Goal: Task Accomplishment & Management: Complete application form

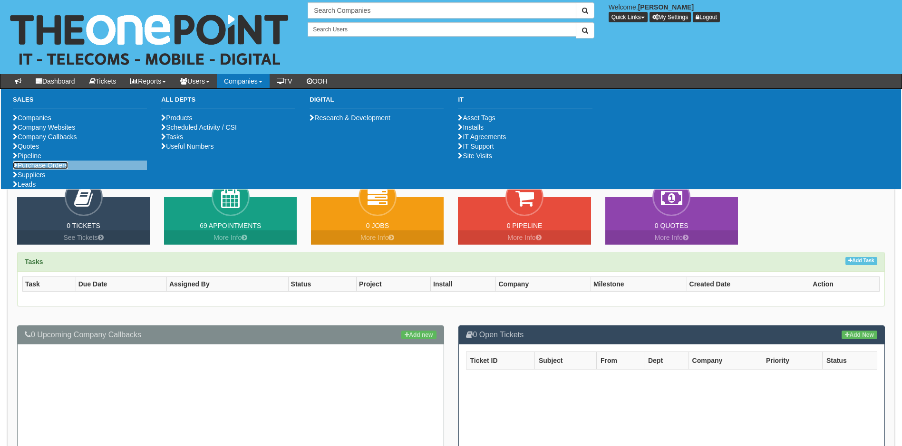
click at [61, 169] on link "Purchase Orders" at bounding box center [40, 166] width 55 height 8
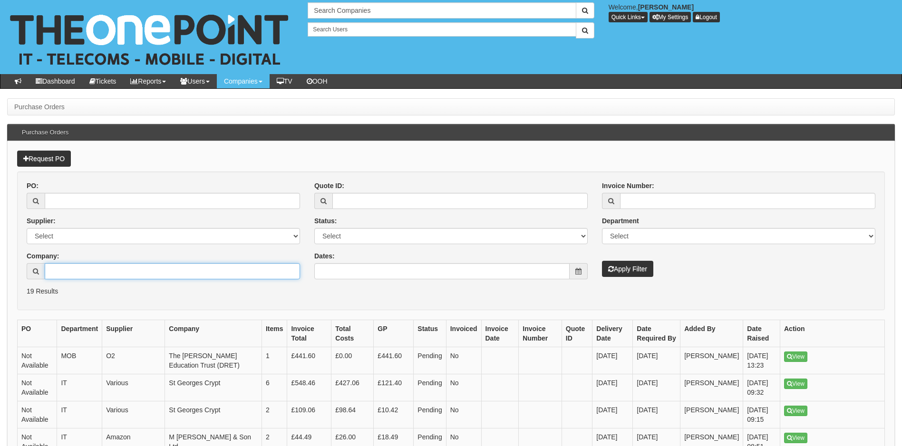
click at [70, 273] on input "Company:" at bounding box center [172, 271] width 255 height 16
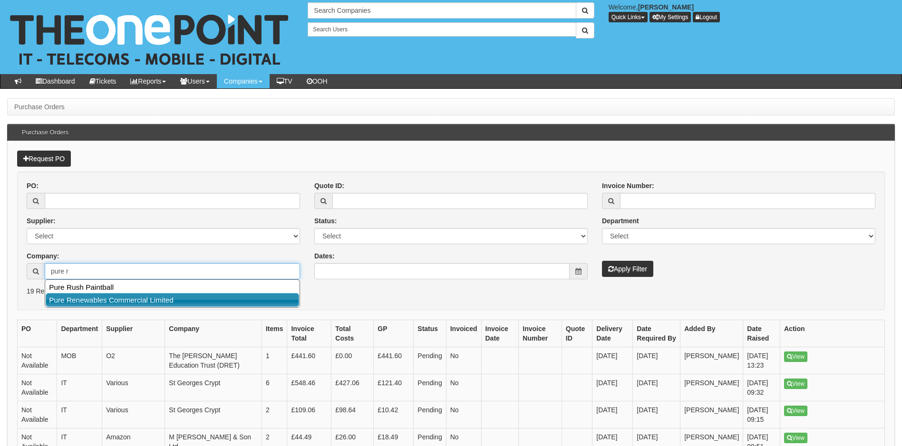
click at [108, 302] on link "Pure Renewables Commercial Limited" at bounding box center [172, 300] width 253 height 14
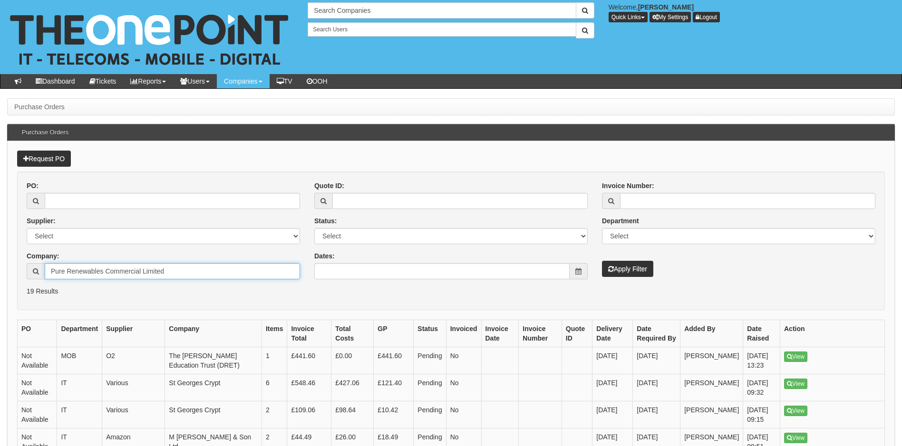
type input "Pure Renewables Commercial Limited"
click at [631, 273] on button "Apply Filter" at bounding box center [627, 269] width 51 height 16
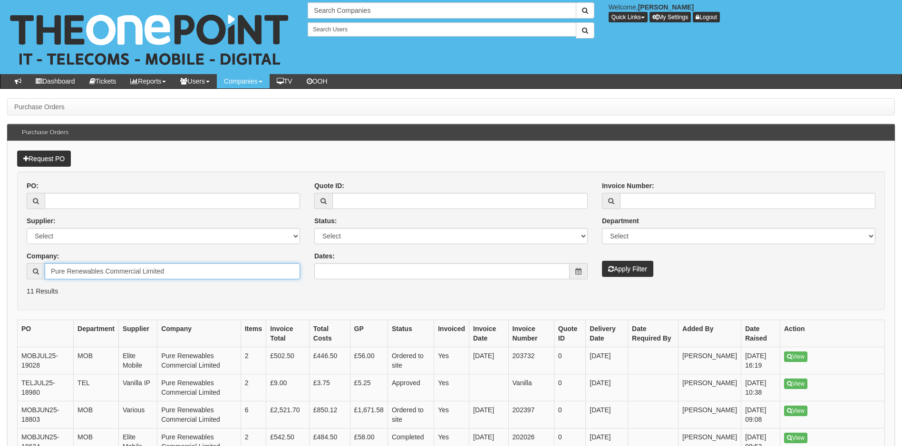
click at [174, 274] on input "Pure Renewables Commercial Limited" at bounding box center [172, 271] width 255 height 16
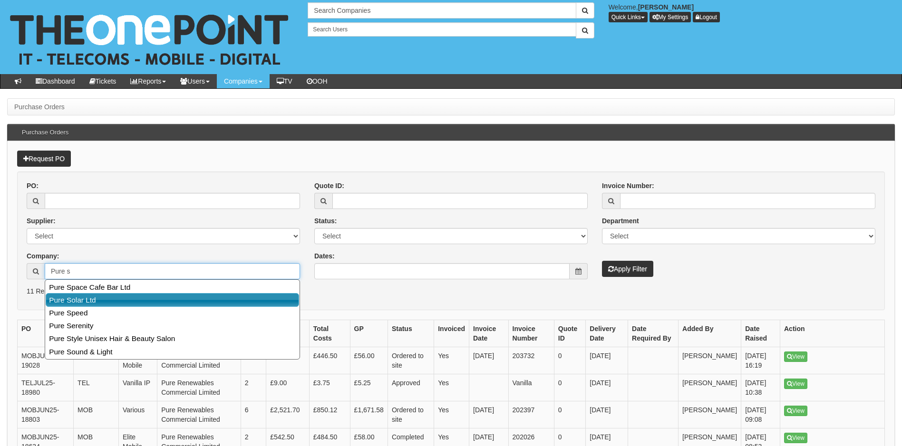
click at [103, 299] on link "Pure Solar Ltd" at bounding box center [172, 300] width 253 height 14
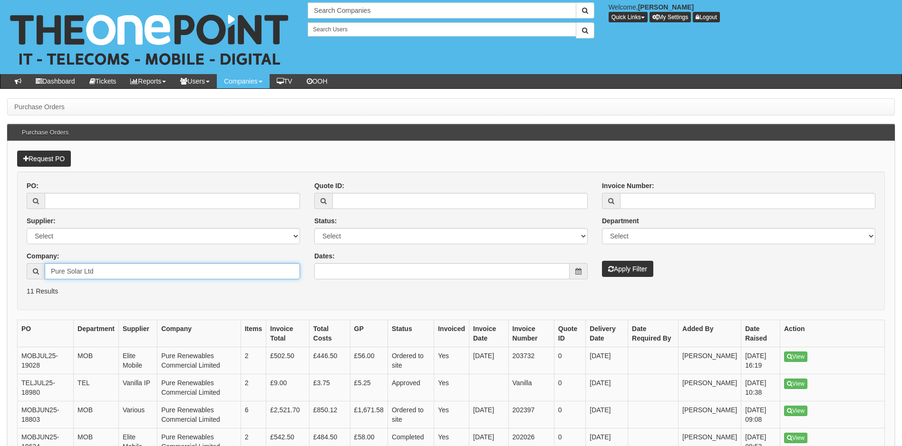
type input "Pure Solar Ltd"
click at [623, 269] on button "Apply Filter" at bounding box center [627, 269] width 51 height 16
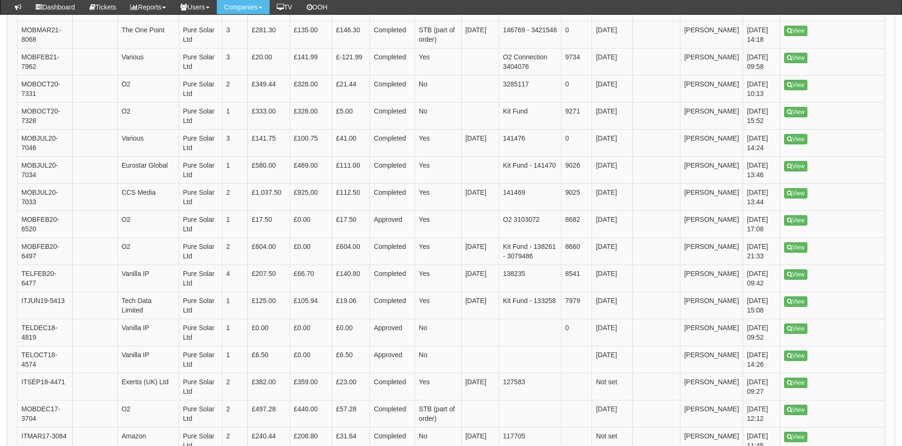
scroll to position [1170, 0]
click at [800, 144] on link "View" at bounding box center [795, 139] width 23 height 10
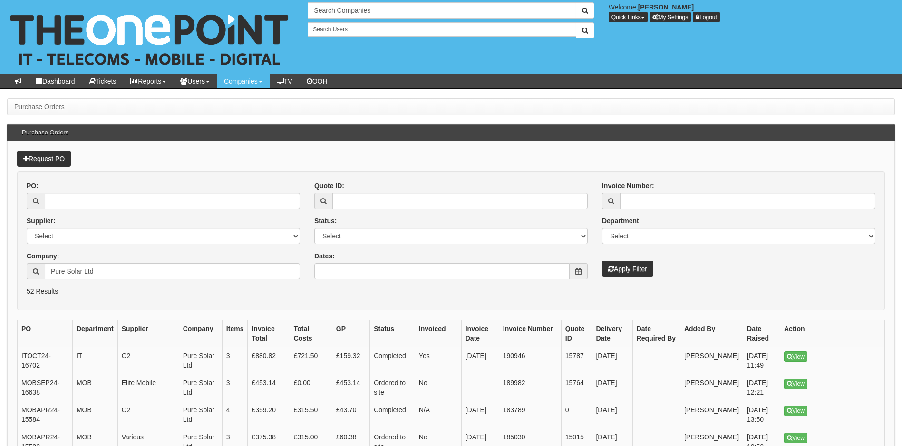
scroll to position [1194, 0]
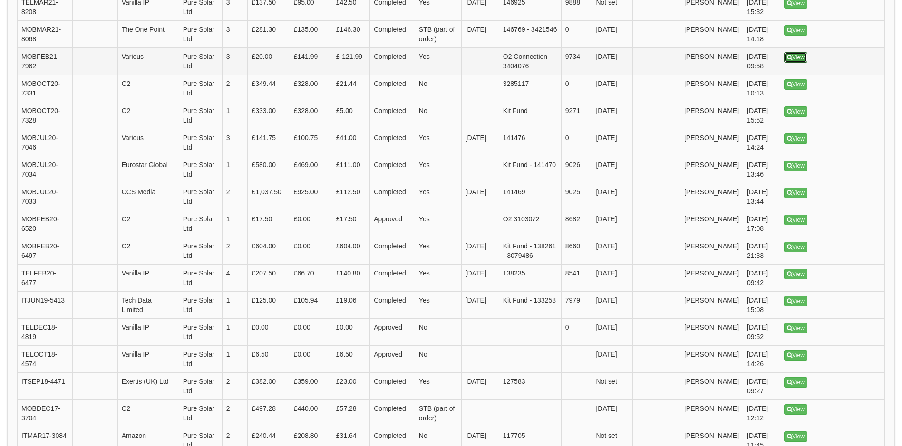
drag, startPoint x: 798, startPoint y: 68, endPoint x: 806, endPoint y: 84, distance: 17.9
drag, startPoint x: 806, startPoint y: 84, endPoint x: 795, endPoint y: 65, distance: 22.2
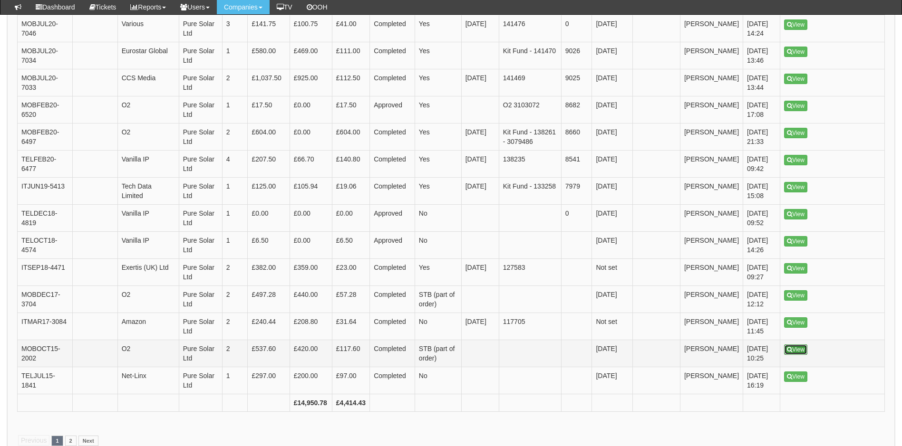
scroll to position [1283, 0]
drag, startPoint x: 795, startPoint y: 288, endPoint x: 795, endPoint y: 143, distance: 144.5
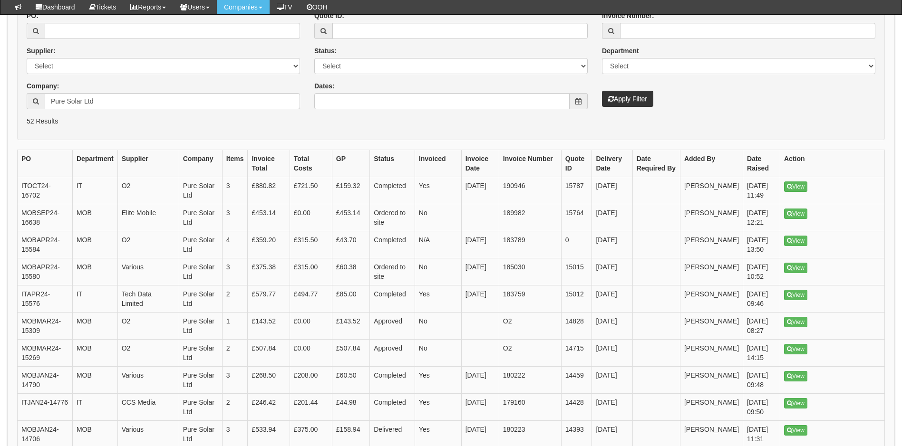
scroll to position [0, 0]
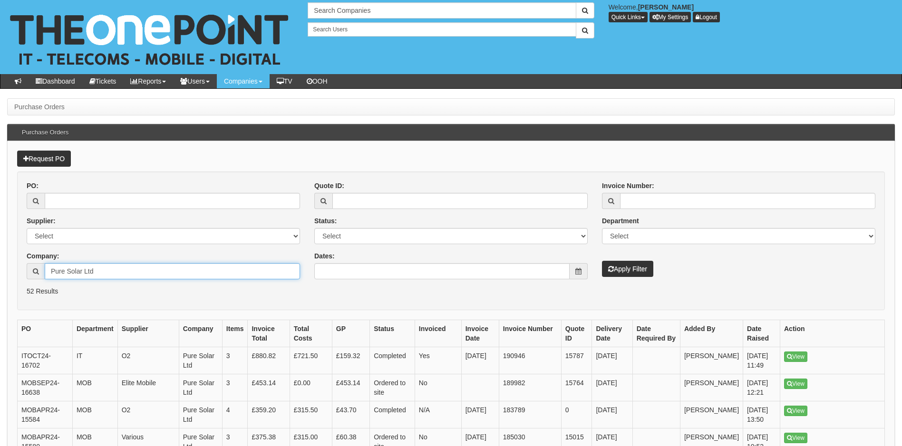
click at [124, 273] on input "Pure Solar Ltd" at bounding box center [172, 271] width 255 height 16
type input "P"
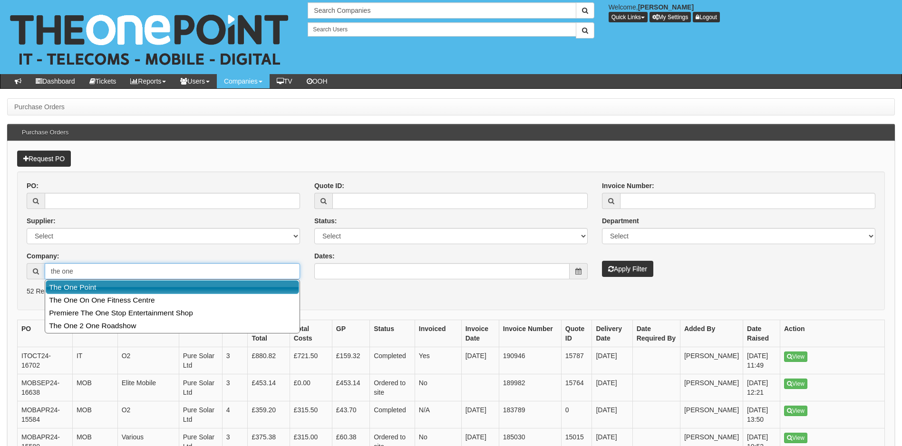
click at [92, 285] on link "The One Point" at bounding box center [172, 287] width 253 height 14
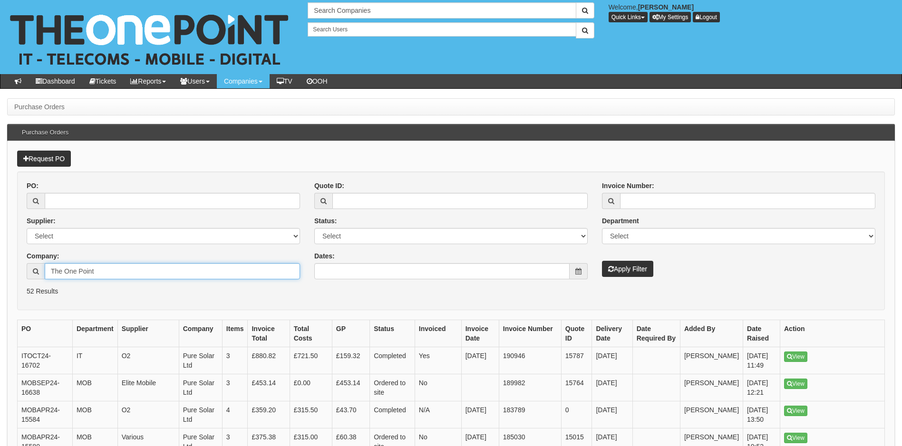
type input "The One Point"
click at [56, 156] on link "Request PO" at bounding box center [44, 159] width 54 height 16
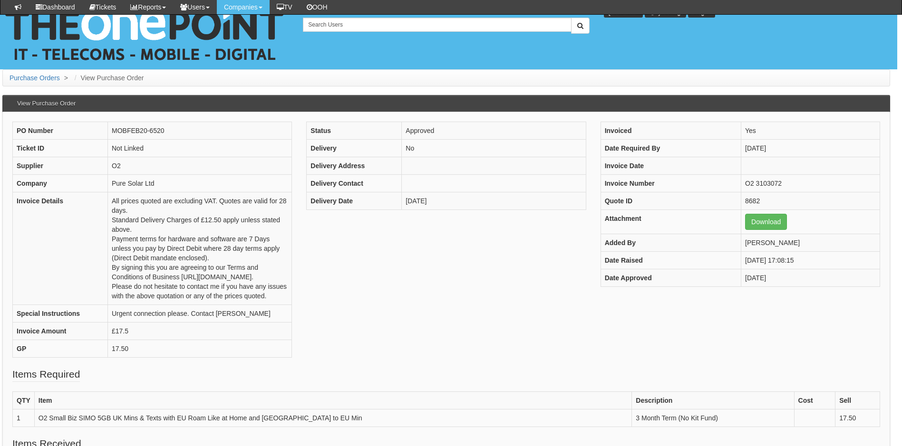
scroll to position [0, 7]
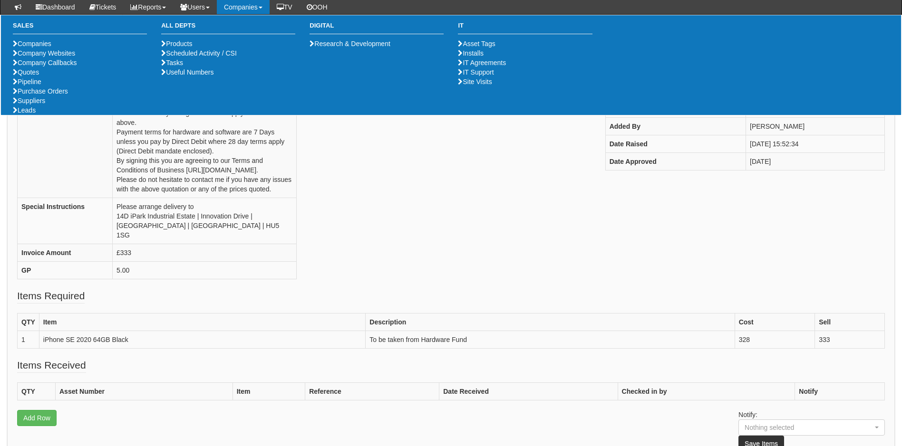
scroll to position [264, 0]
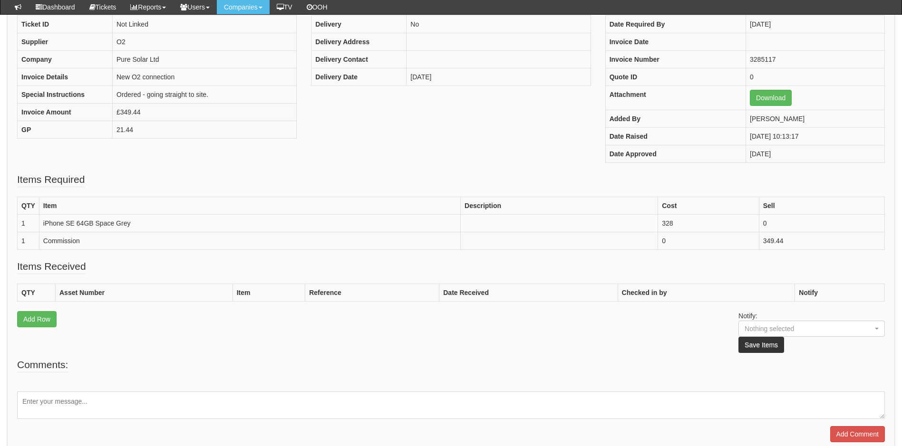
scroll to position [129, 0]
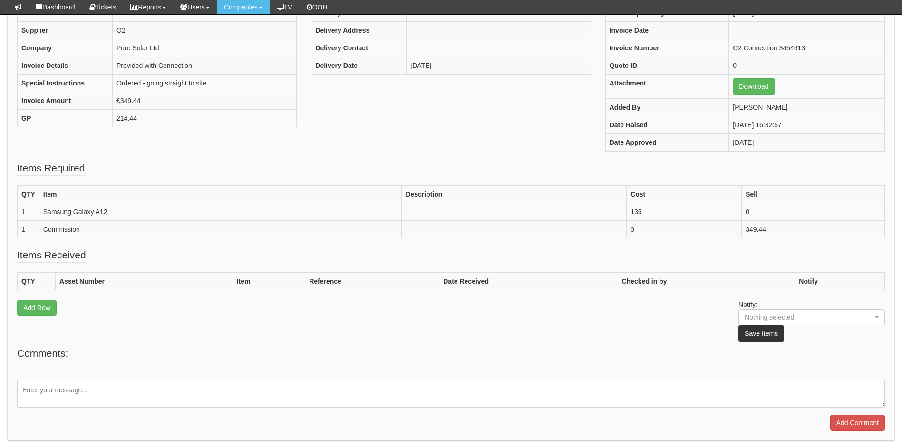
scroll to position [0, 7]
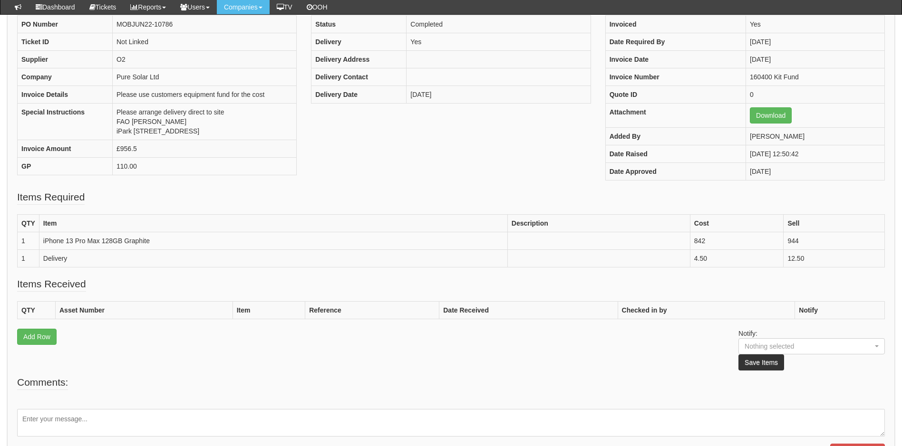
scroll to position [0, 7]
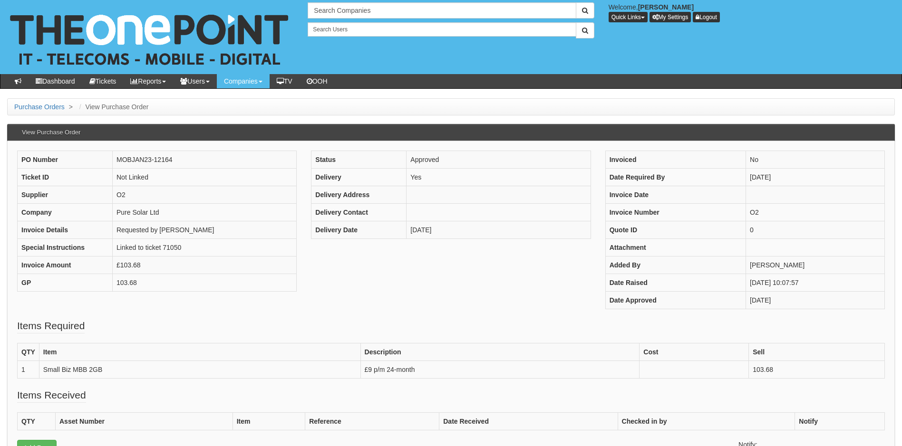
scroll to position [149, 0]
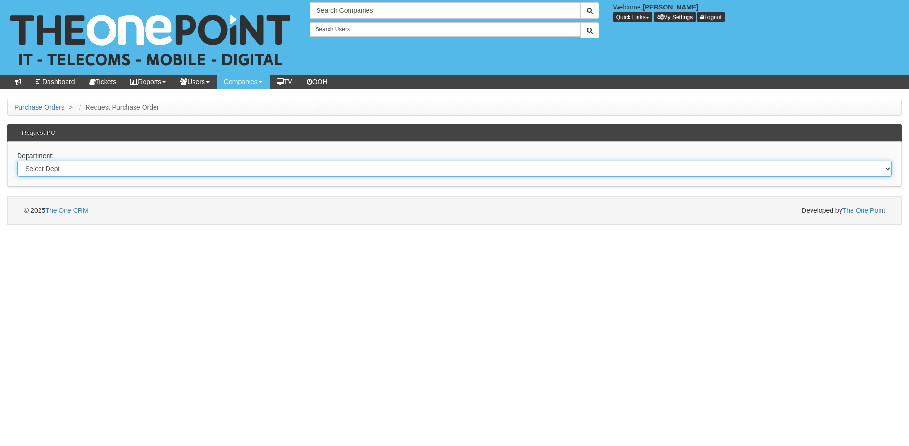
click at [137, 172] on select "Select Dept Digital Internal IT Mobiles Marketing Telecoms" at bounding box center [454, 169] width 875 height 16
select select "?pipeID=&dept=INT"
click at [17, 161] on select "Select Dept Digital Internal IT Mobiles Marketing Telecoms" at bounding box center [454, 169] width 875 height 16
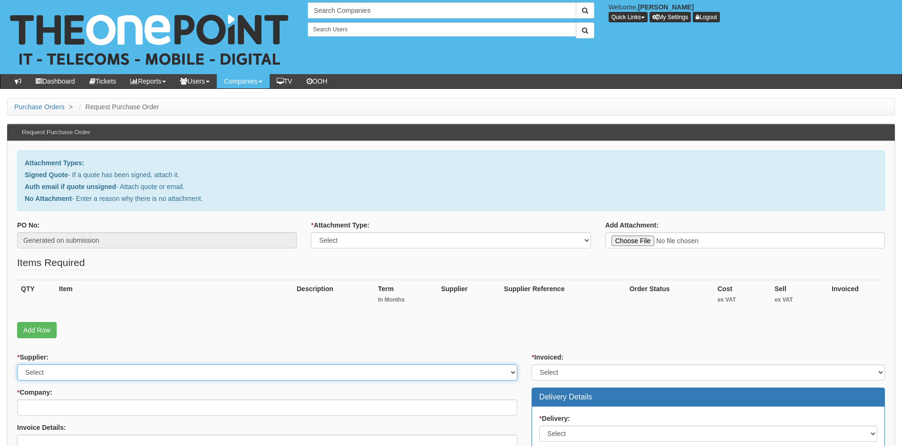
click at [72, 370] on select "Select 123 REG.co.uk 1Password 3 4Gon AA Jones Electric Ltd Abzorb Access Group…" at bounding box center [267, 373] width 500 height 16
click at [569, 327] on p "Add Row" at bounding box center [451, 330] width 868 height 16
click at [585, 242] on select "Select Signed Quote Auth email with quote if unsigned No Attachment" at bounding box center [451, 240] width 280 height 16
select select "No Attachment"
click at [311, 232] on select "Select Signed Quote Auth email with quote if unsigned No Attachment" at bounding box center [451, 240] width 280 height 16
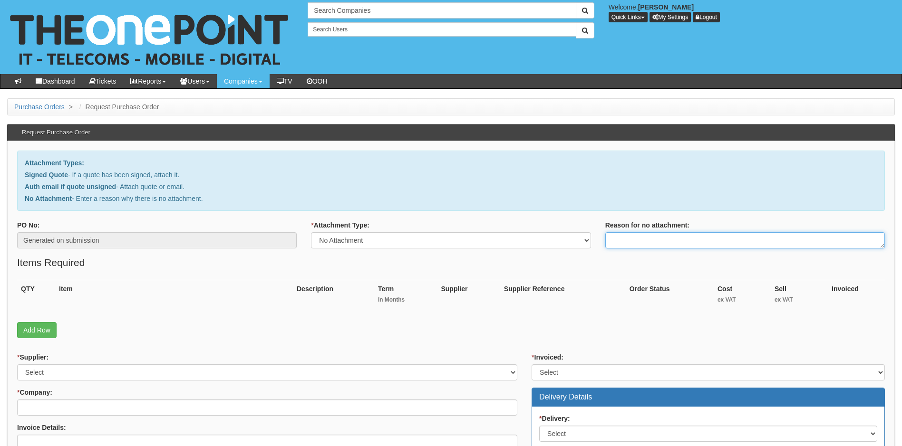
click at [698, 243] on textarea "Reason for no attachment:" at bounding box center [745, 240] width 280 height 16
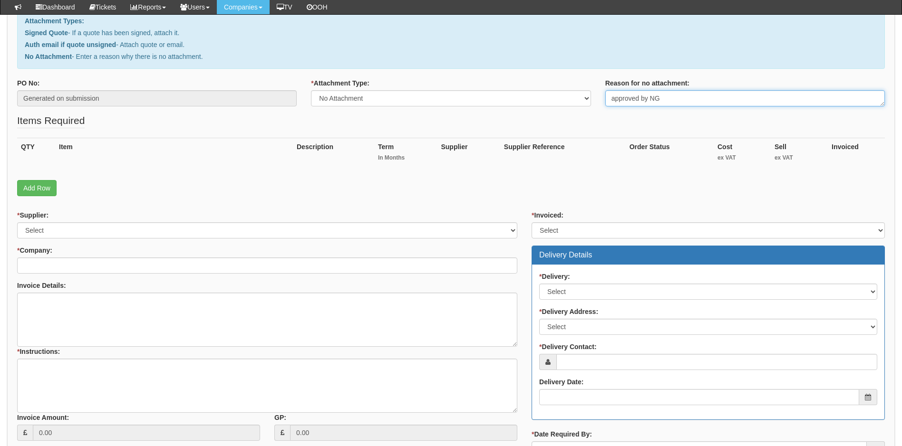
scroll to position [118, 0]
type textarea "approved by NG"
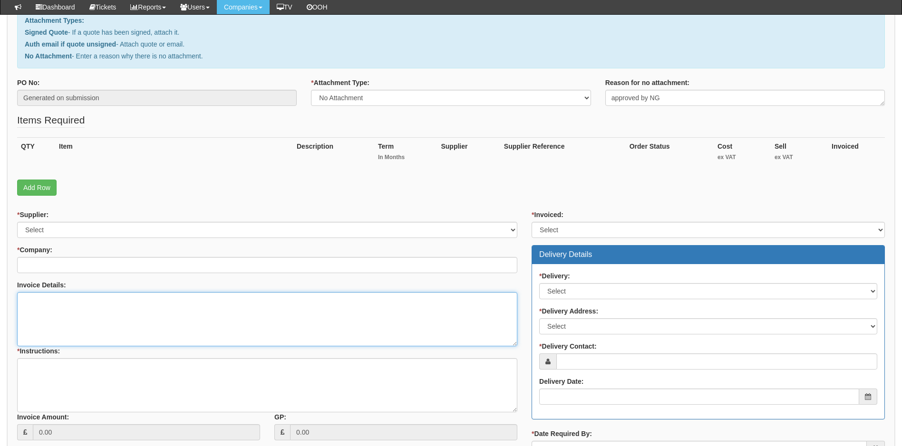
click at [49, 298] on textarea "Invoice Details:" at bounding box center [267, 319] width 500 height 54
type textarea "New Keyboard and mouse FAO Simon Booth"
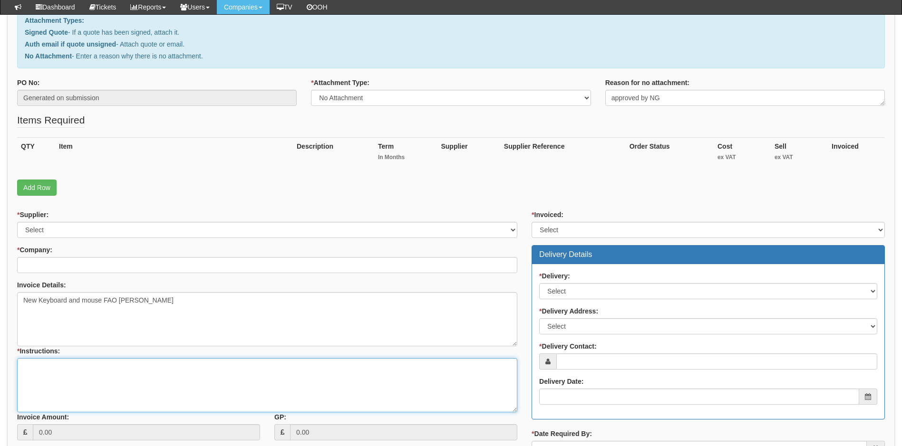
click at [55, 378] on textarea "* Instructions:" at bounding box center [267, 385] width 500 height 54
type textarea "Deliver to TOP"
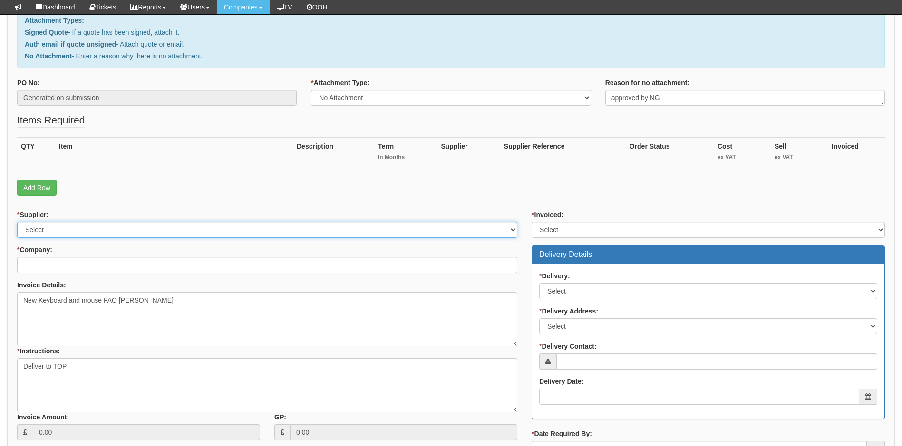
click at [242, 233] on select "Select 123 REG.co.uk 1Password 3 4Gon AA Jones Electric Ltd Abzorb Access Group…" at bounding box center [267, 230] width 500 height 16
select select "19"
click at [241, 232] on select "Select 123 REG.co.uk 1Password 3 4Gon AA Jones Electric Ltd Abzorb Access Group…" at bounding box center [267, 230] width 500 height 16
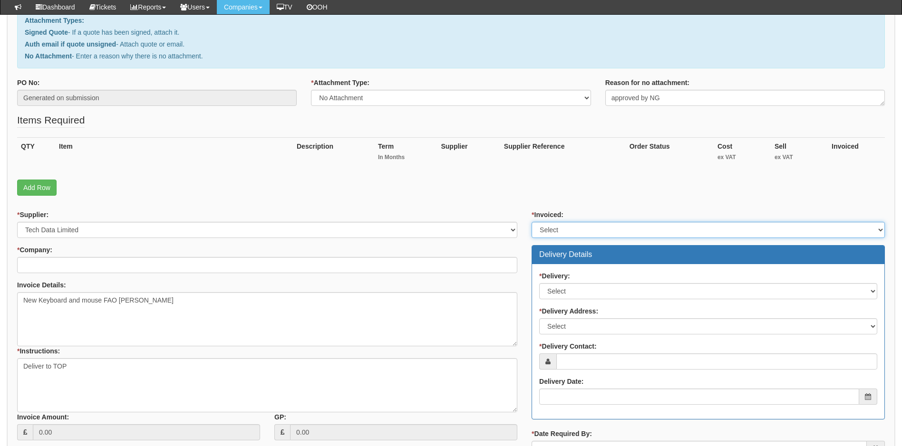
click at [588, 230] on select "Select Yes No N/A STB (part of order)" at bounding box center [708, 230] width 353 height 16
select select "1"
click at [532, 222] on select "Select Yes No N/A STB (part of order)" at bounding box center [708, 230] width 353 height 16
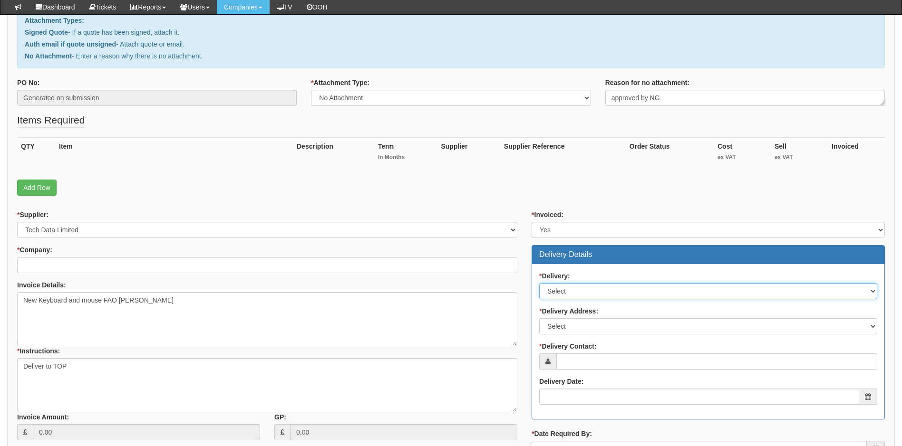
click at [611, 290] on select "Select No Not Applicable Yes" at bounding box center [708, 291] width 338 height 16
select select "1"
click at [539, 283] on select "Select No Not Applicable Yes" at bounding box center [708, 291] width 338 height 16
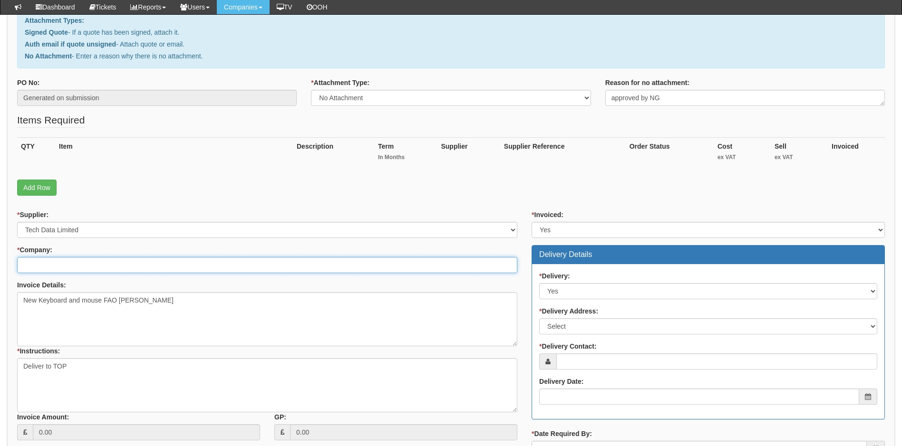
click at [404, 270] on input "* Company:" at bounding box center [267, 265] width 500 height 16
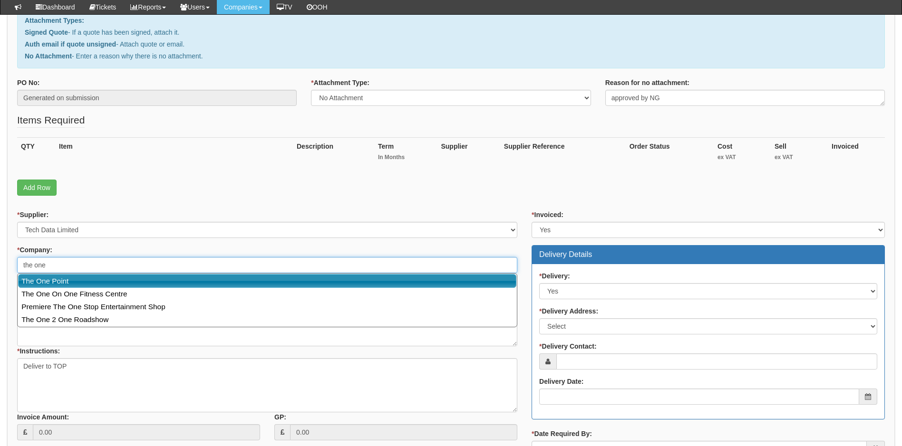
click at [358, 283] on link "The One Point" at bounding box center [267, 281] width 498 height 14
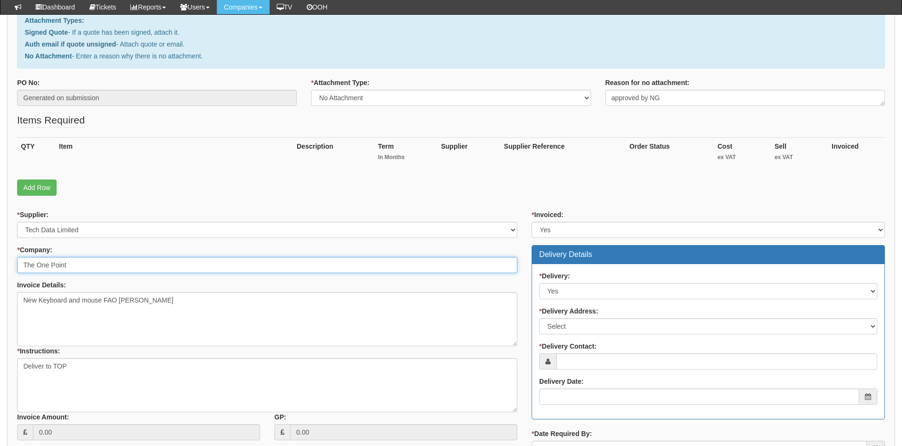
type input "The One Point"
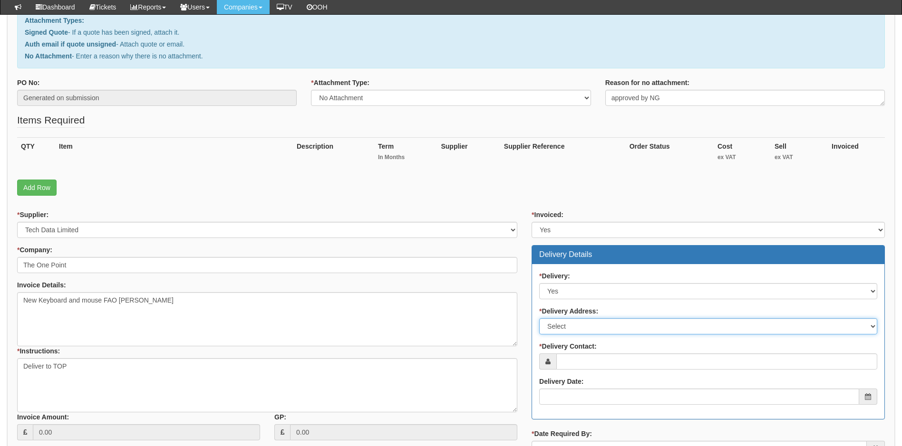
click at [604, 326] on select "Select Not Applicable Main Address - HU13 0GD The View - HU13 0GD Other" at bounding box center [708, 327] width 338 height 16
select select "1"
click at [539, 319] on select "Select Not Applicable Main Address - HU13 0GD The View - HU13 0GD Other" at bounding box center [708, 327] width 338 height 16
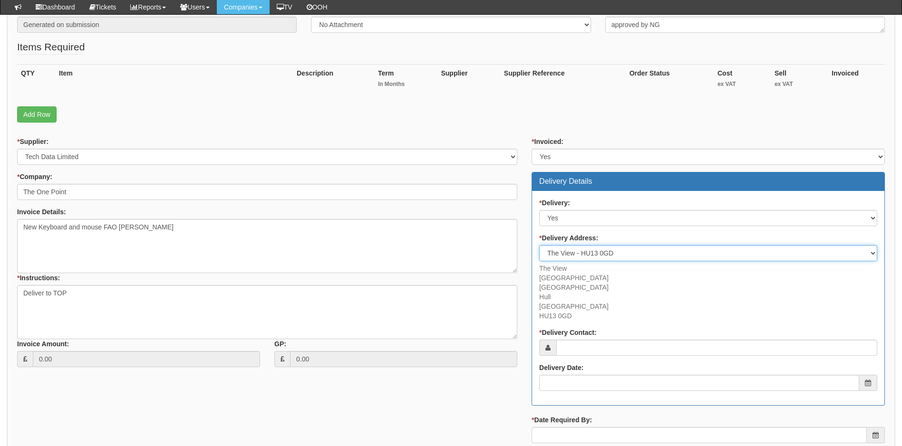
scroll to position [193, 0]
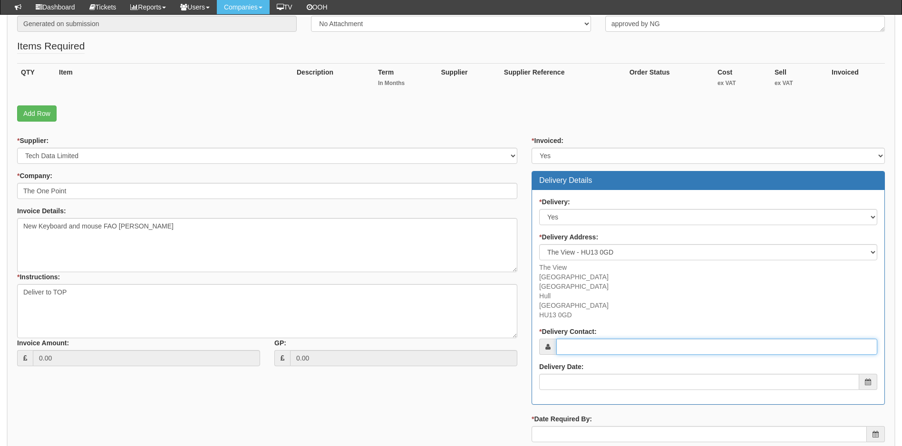
click at [603, 348] on input "* Delivery Contact:" at bounding box center [716, 347] width 321 height 16
type input "s.booth@theonepoint.co.uk"
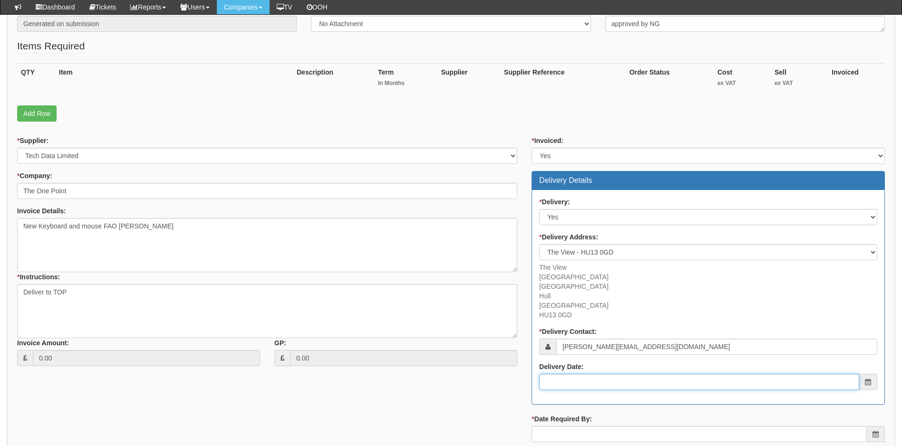
click at [584, 382] on input "Delivery Date:" at bounding box center [699, 382] width 320 height 16
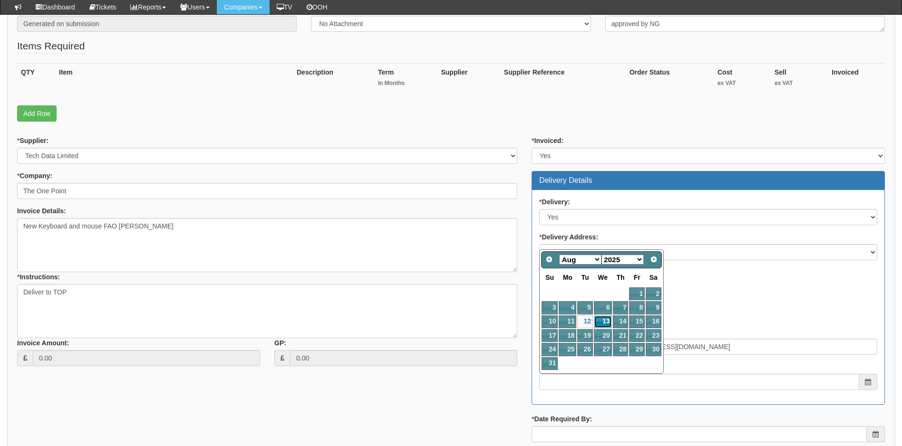
click at [603, 324] on link "13" at bounding box center [603, 322] width 18 height 13
type input "2025-08-13"
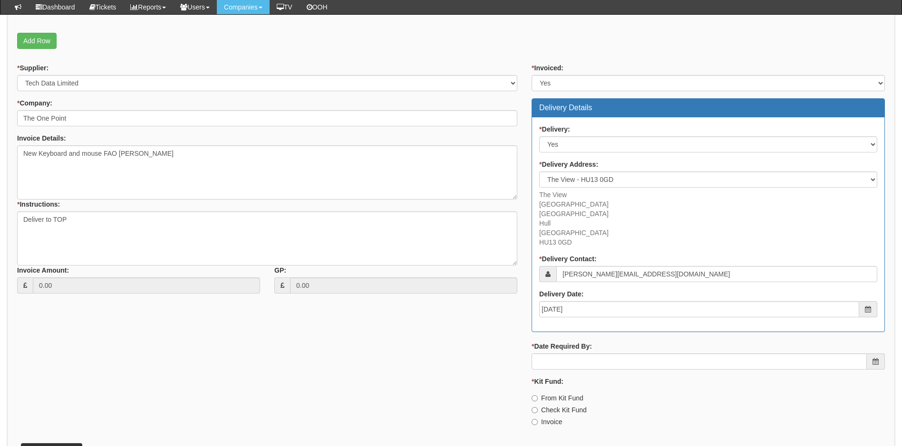
scroll to position [269, 0]
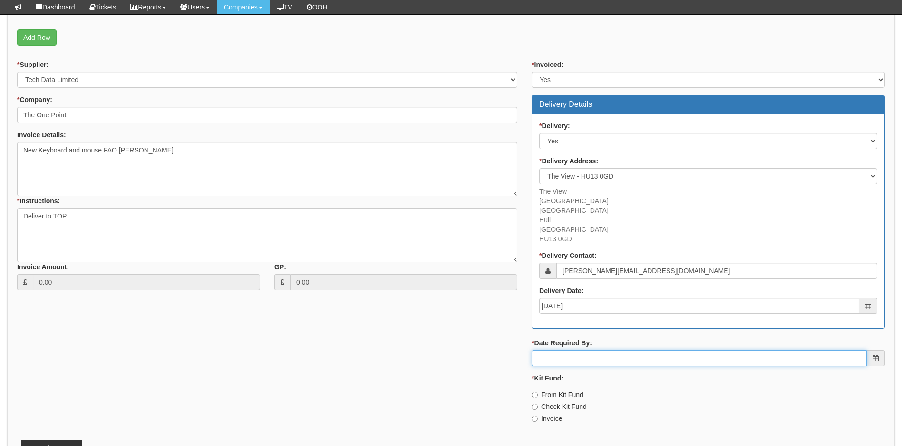
click at [600, 358] on input "* Date Required By:" at bounding box center [699, 358] width 335 height 16
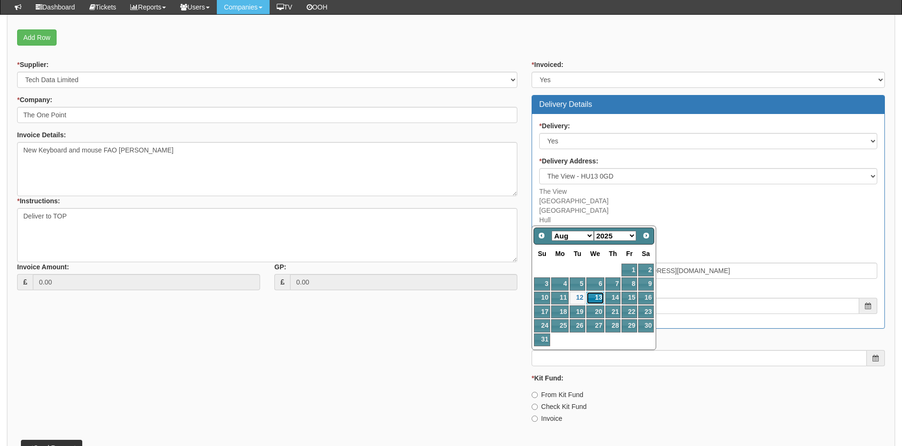
click at [597, 295] on link "13" at bounding box center [595, 298] width 18 height 13
type input "2025-08-13"
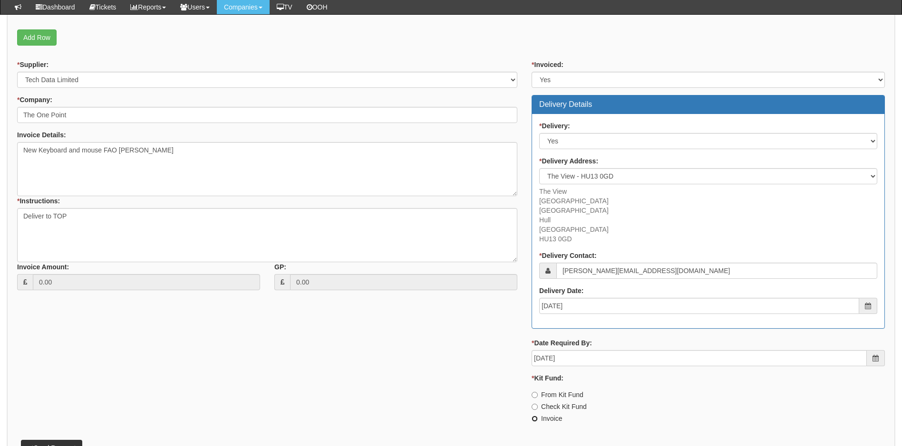
click at [534, 398] on input "Invoice" at bounding box center [535, 395] width 6 height 6
radio input "true"
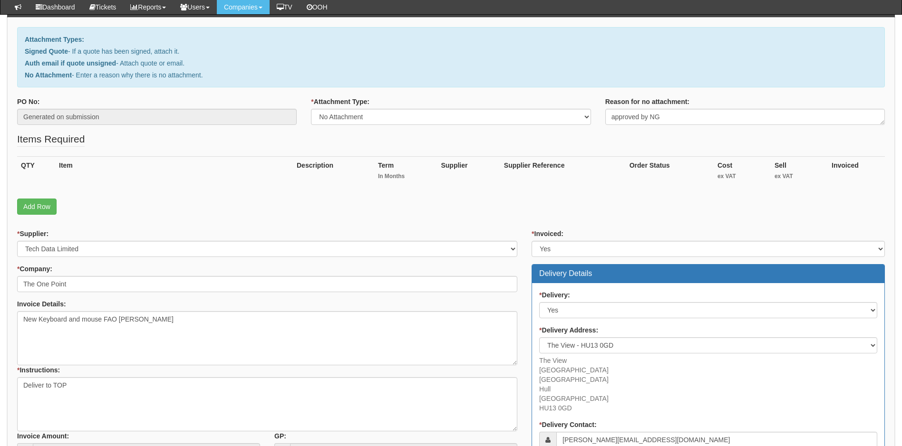
scroll to position [76, 0]
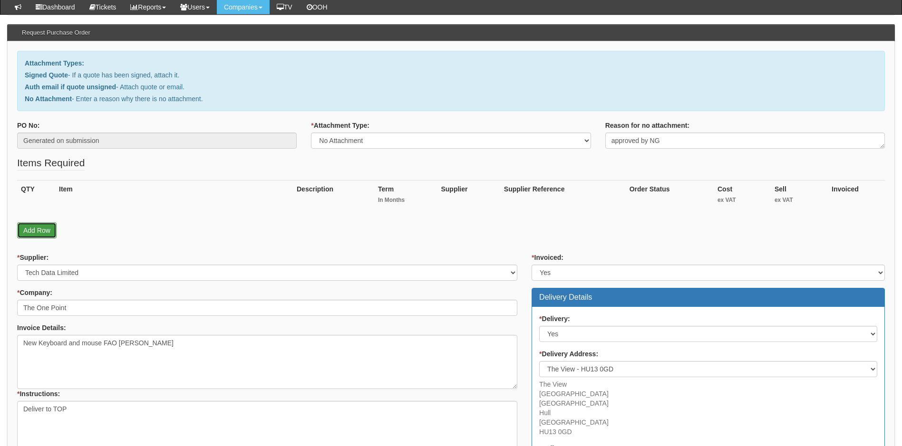
click at [44, 230] on link "Add Row" at bounding box center [36, 230] width 39 height 16
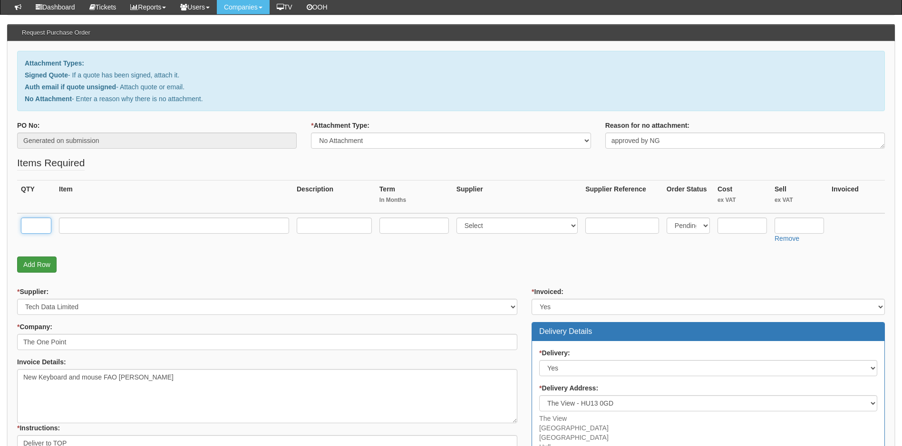
click at [44, 230] on input "text" at bounding box center [36, 226] width 30 height 16
type input "1"
click at [83, 228] on input "text" at bounding box center [174, 226] width 230 height 16
click at [322, 226] on input "text" at bounding box center [334, 226] width 75 height 16
paste input "KM3322W-R-UK"
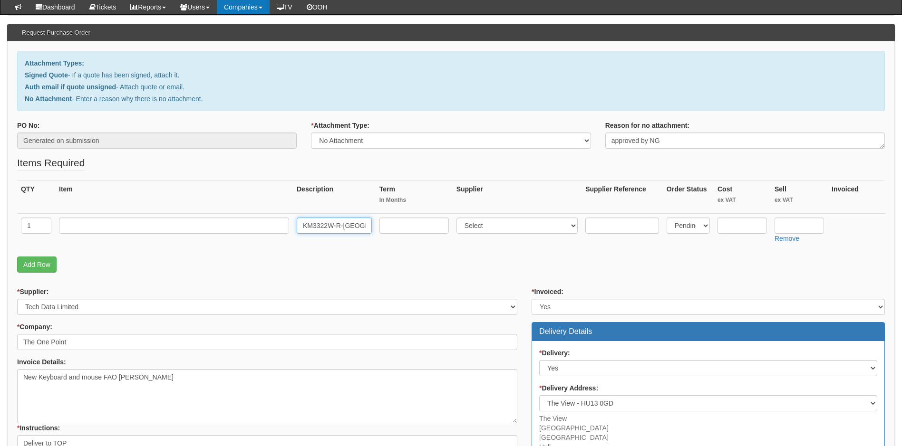
type input "KM3322W-R-UK"
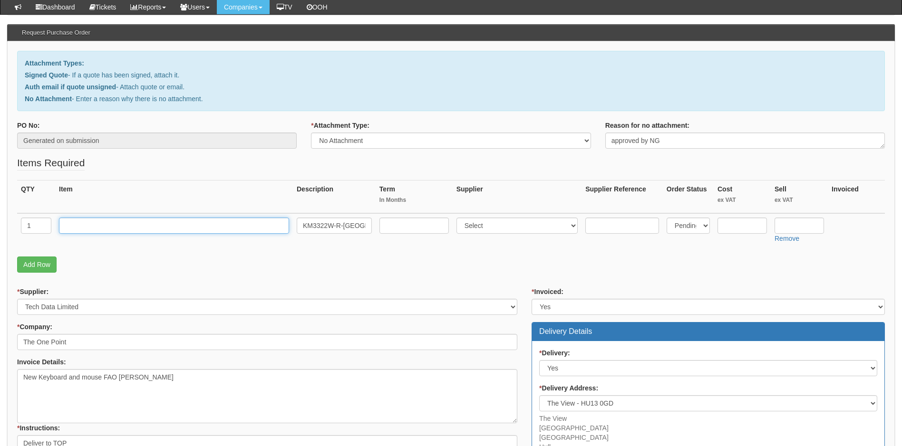
click at [123, 225] on input "text" at bounding box center [174, 226] width 230 height 16
paste input "Dell Keyboard and Mouse KM3322W"
type input "Dell Keyboard and Mouse KM3322W"
click at [733, 222] on input "text" at bounding box center [741, 226] width 49 height 16
type input "16.79"
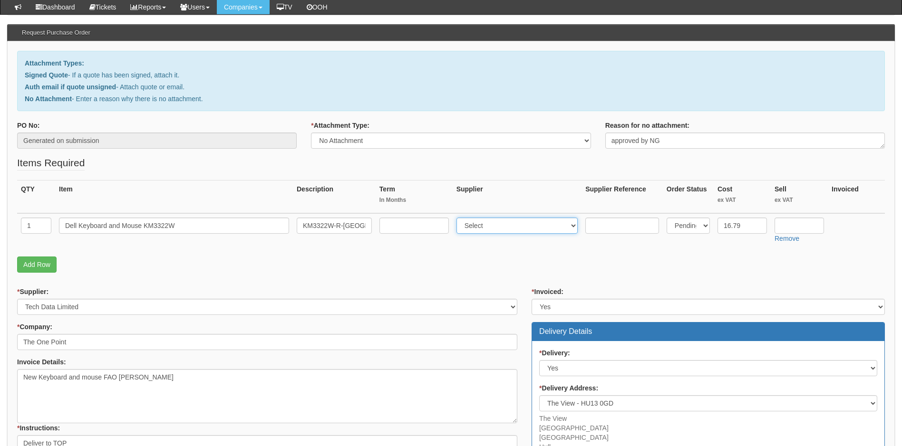
click at [550, 227] on select "Select 123 REG.co.uk 1Password 3 4Gon AA Jones Electric Ltd Abzorb Access Group…" at bounding box center [517, 226] width 122 height 16
select select "19"
click at [521, 228] on select "Select 123 REG.co.uk 1Password 3 4Gon AA Jones Electric Ltd Abzorb Access Group…" at bounding box center [517, 226] width 122 height 16
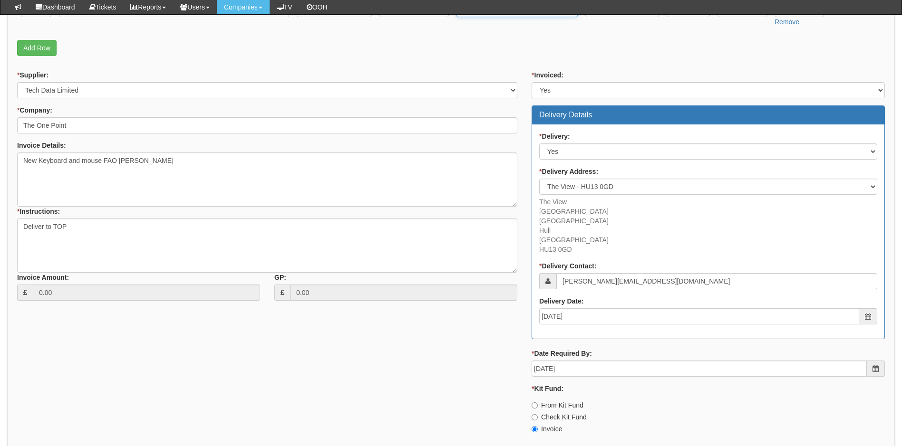
scroll to position [366, 0]
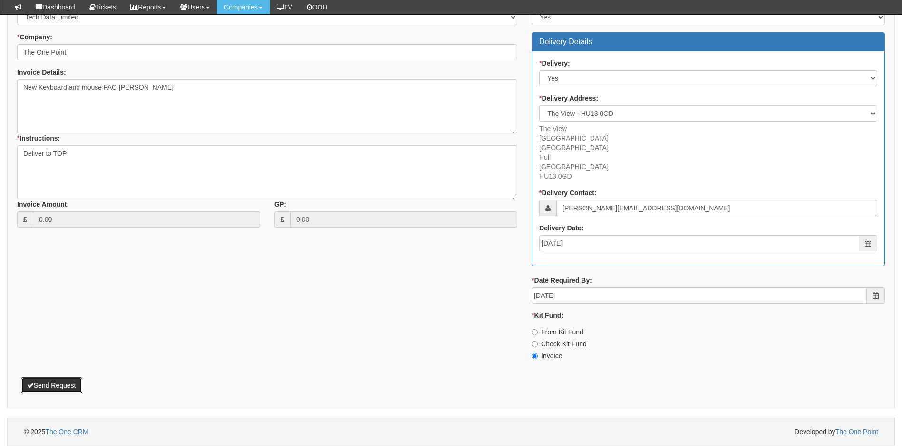
click at [62, 383] on button "Send Request" at bounding box center [51, 385] width 61 height 16
